Goal: Task Accomplishment & Management: Use online tool/utility

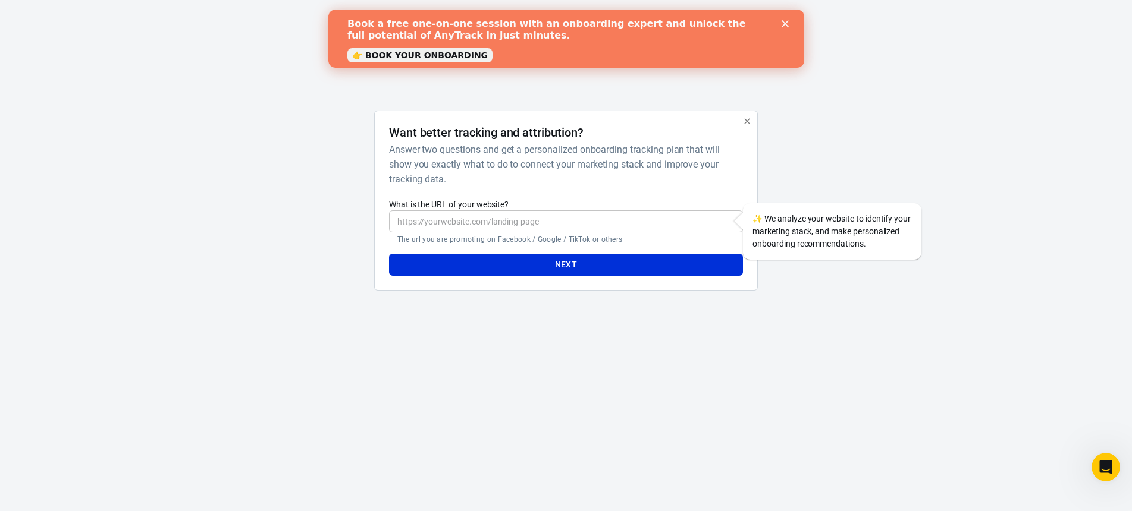
click at [784, 20] on icon "Close" at bounding box center [784, 23] width 7 height 7
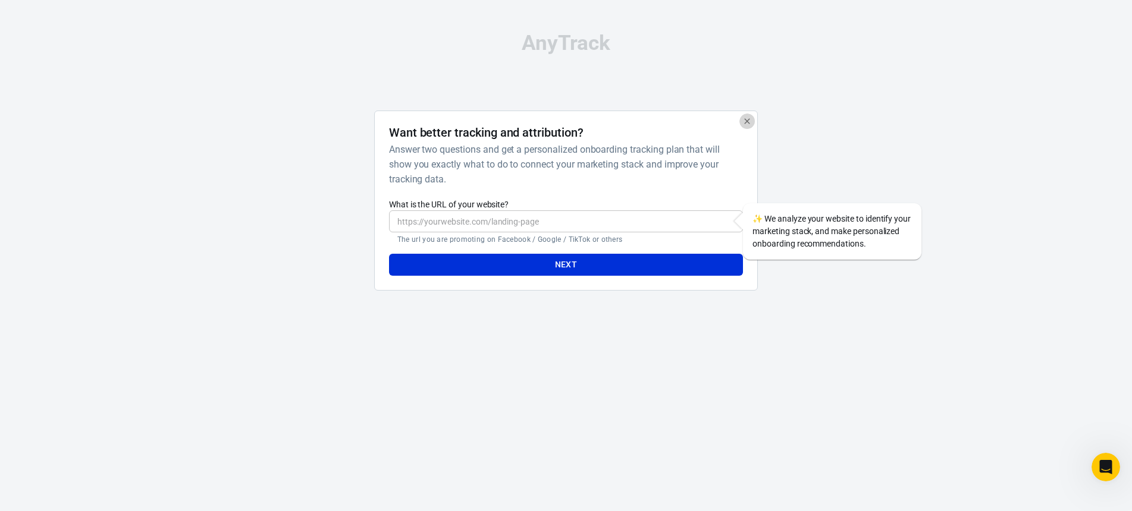
click at [748, 118] on icon "button" at bounding box center [747, 122] width 10 height 10
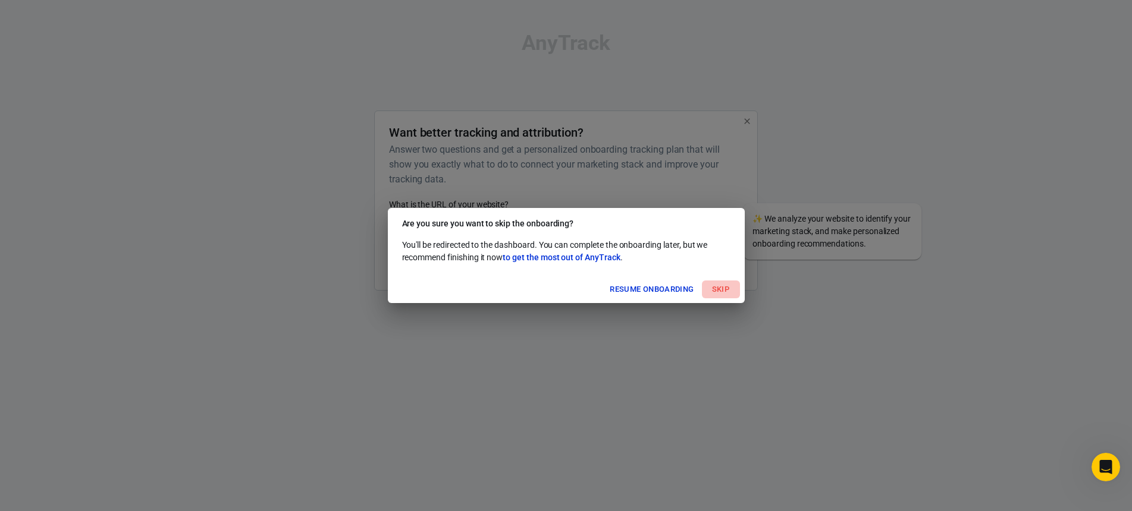
click at [724, 293] on button "Skip" at bounding box center [721, 290] width 38 height 18
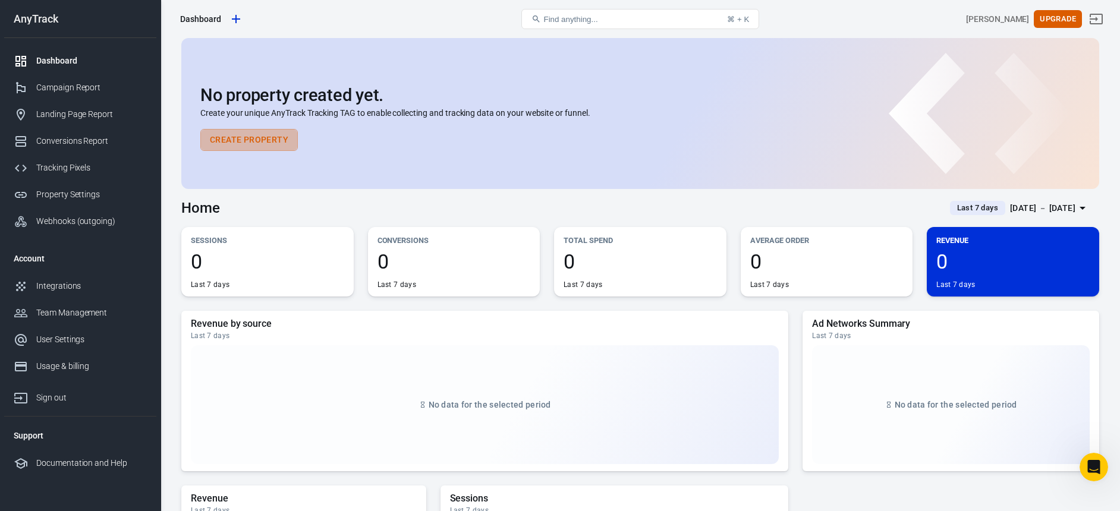
click at [252, 146] on button "Create Property" at bounding box center [249, 140] width 98 height 22
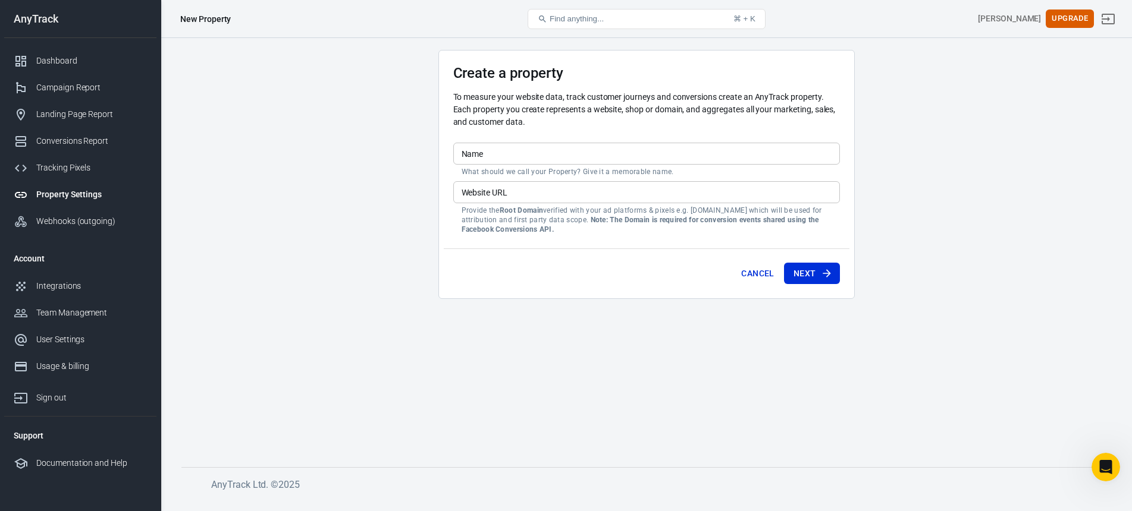
click at [568, 159] on input "Name" at bounding box center [646, 154] width 387 height 22
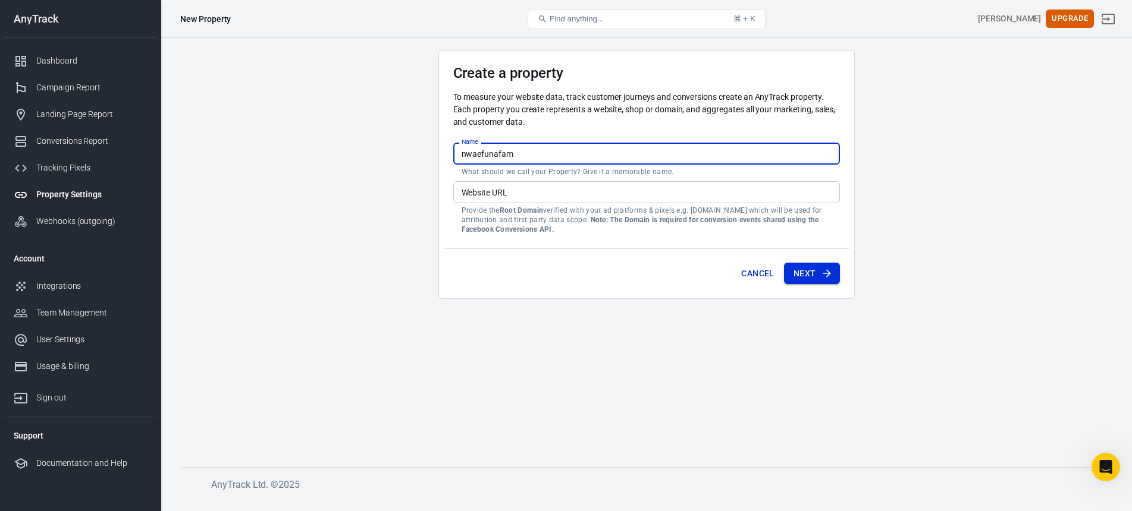
type input "nwaefunafam"
click at [817, 272] on button "Next" at bounding box center [812, 274] width 56 height 22
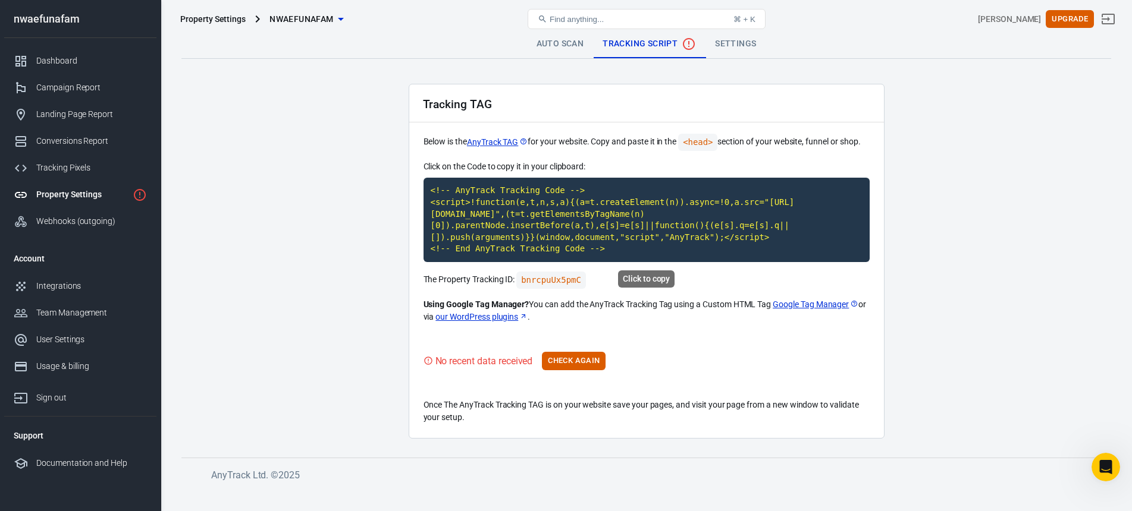
click at [470, 203] on code "<!-- AnyTrack Tracking Code --> <script>!function(e,t,n,s,a){(a=t.createElement…" at bounding box center [646, 220] width 446 height 84
click at [580, 357] on button "Check Again" at bounding box center [574, 361] width 64 height 18
click at [826, 307] on link "Google Tag Manager" at bounding box center [815, 305] width 86 height 12
